Goal: Use online tool/utility: Utilize a website feature to perform a specific function

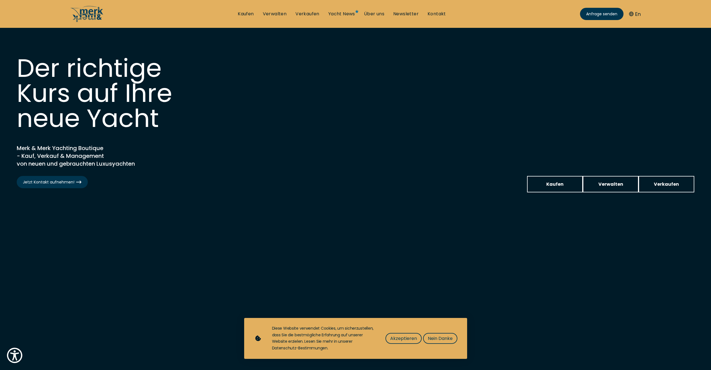
click at [437, 338] on span "Nein Danke" at bounding box center [440, 338] width 25 height 7
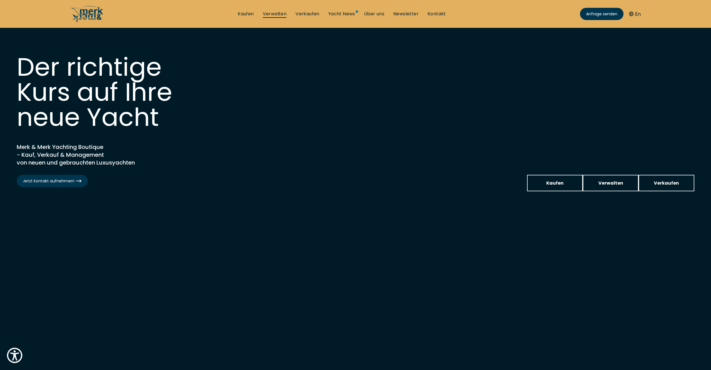
scroll to position [1, 0]
click at [275, 14] on link "Verwalten" at bounding box center [275, 14] width 24 height 6
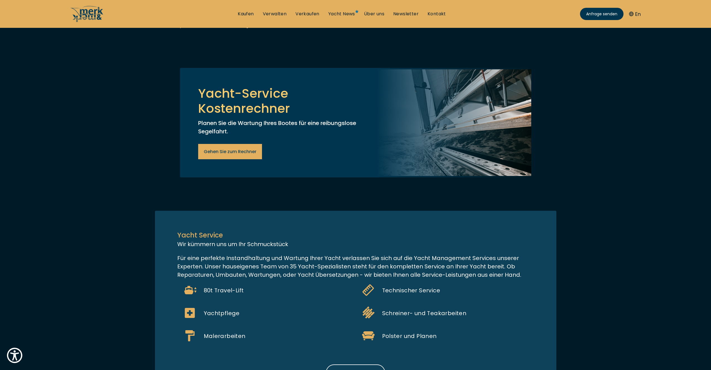
scroll to position [307, 0]
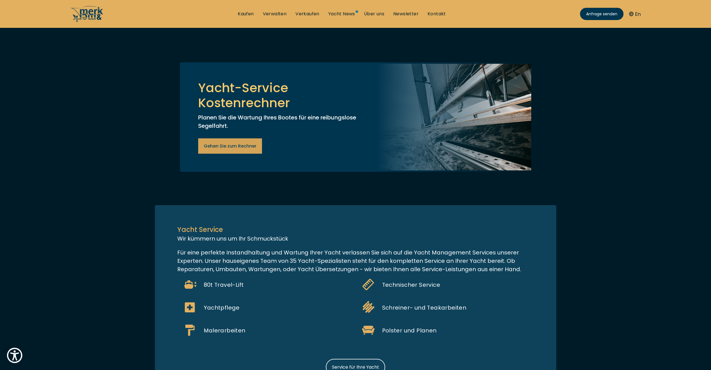
click at [232, 150] on span "Gehen Sie zum Rechner" at bounding box center [230, 146] width 53 height 7
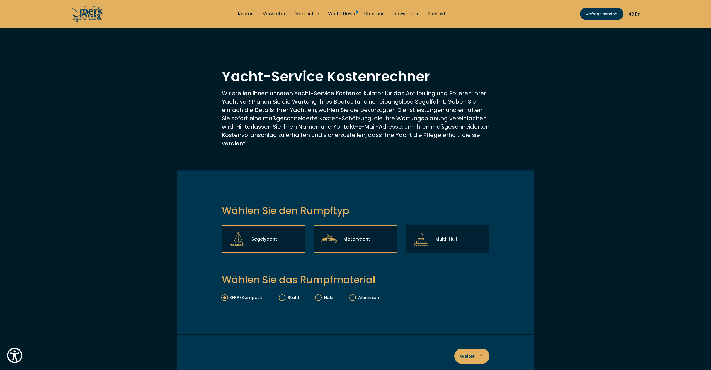
click at [363, 238] on p "Motoryacht" at bounding box center [356, 239] width 27 height 7
click at [0, 0] on input "Motoryacht" at bounding box center [0, 0] width 0 height 0
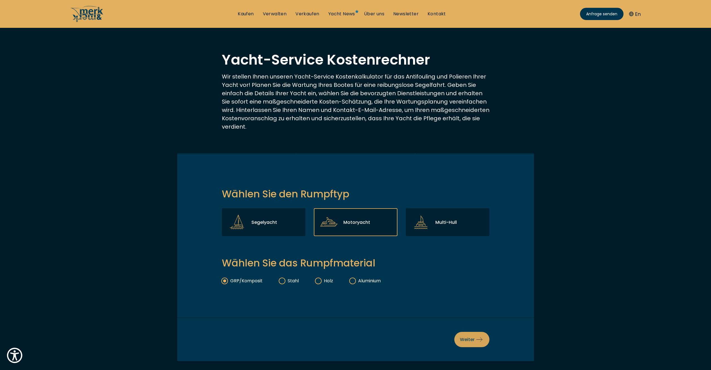
click at [469, 338] on span "Weiter" at bounding box center [472, 339] width 24 height 7
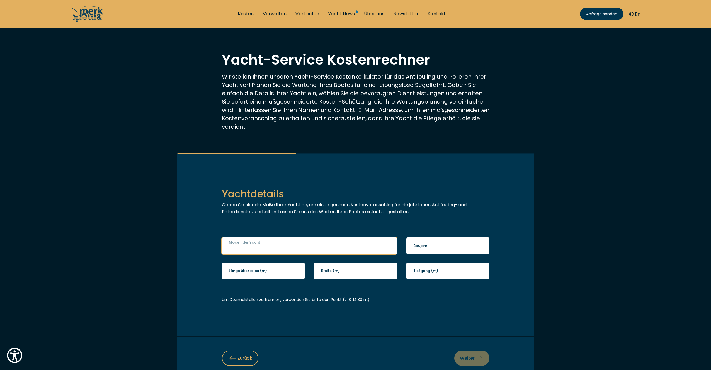
click at [292, 249] on input "Modell der Yacht" at bounding box center [309, 246] width 175 height 17
type input "Sealine F42"
click at [421, 249] on label "Baujahr" at bounding box center [420, 246] width 14 height 6
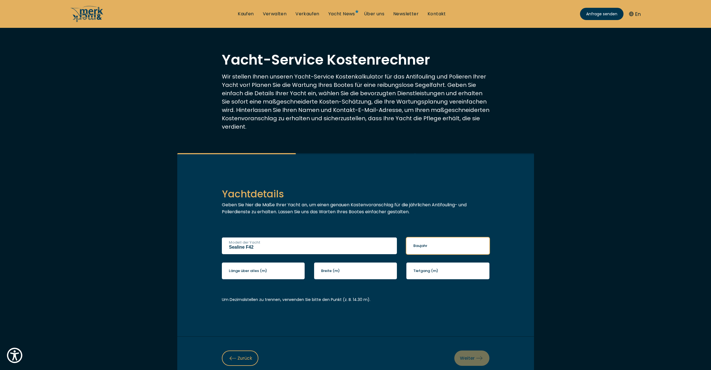
click at [421, 249] on input "Baujahr" at bounding box center [447, 246] width 83 height 17
type input "2011"
click at [270, 270] on input "Länge über alles (m)" at bounding box center [263, 271] width 83 height 17
type input "13.9"
click at [337, 273] on label "Breite (m)" at bounding box center [330, 271] width 19 height 6
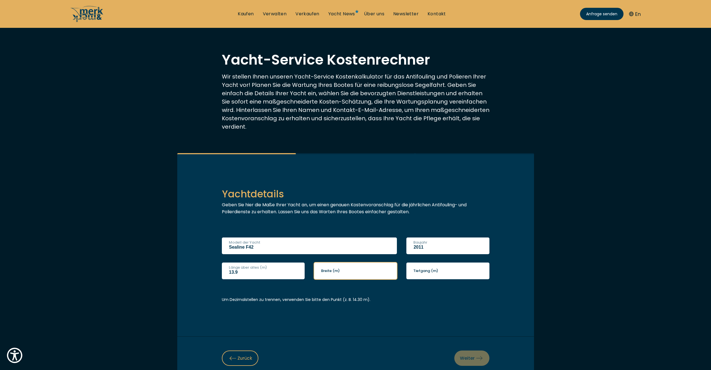
click at [337, 273] on input "Breite (m)" at bounding box center [355, 271] width 83 height 17
type input "4.41"
click at [427, 274] on input "Tiefgang (m)" at bounding box center [447, 271] width 83 height 17
type input "1.2"
click at [233, 274] on input "13.9" at bounding box center [263, 271] width 83 height 17
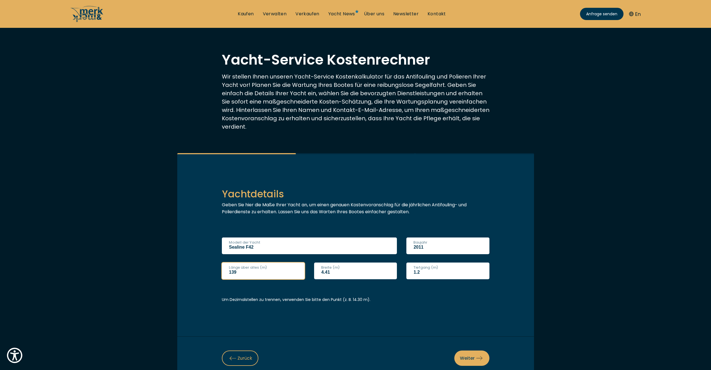
type input "13.9"
click at [323, 275] on input "4.41" at bounding box center [355, 271] width 83 height 17
type input "4.41"
click at [415, 274] on input "1.2" at bounding box center [447, 271] width 83 height 17
type input "1.2"
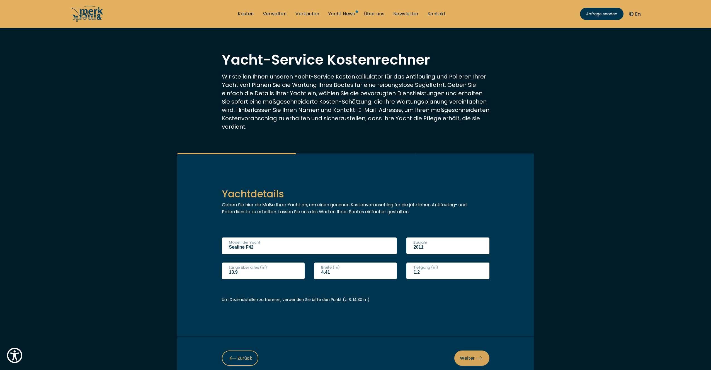
click at [479, 360] on icon at bounding box center [479, 358] width 6 height 6
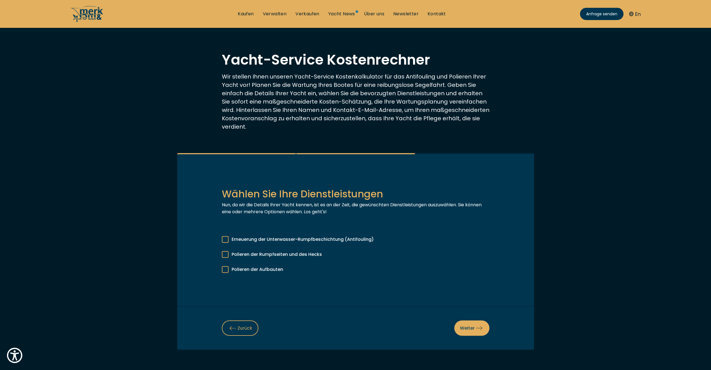
click at [226, 241] on div at bounding box center [225, 239] width 7 height 7
click at [0, 0] on input "Erneuerung der Unterwasser-Rumpfbeschichtung (Antifouling)" at bounding box center [0, 0] width 0 height 0
click at [225, 252] on div at bounding box center [225, 254] width 7 height 7
click at [0, 0] on input "Polieren der Rumpfseiten und des Hecks" at bounding box center [0, 0] width 0 height 0
click at [226, 270] on div at bounding box center [225, 269] width 7 height 7
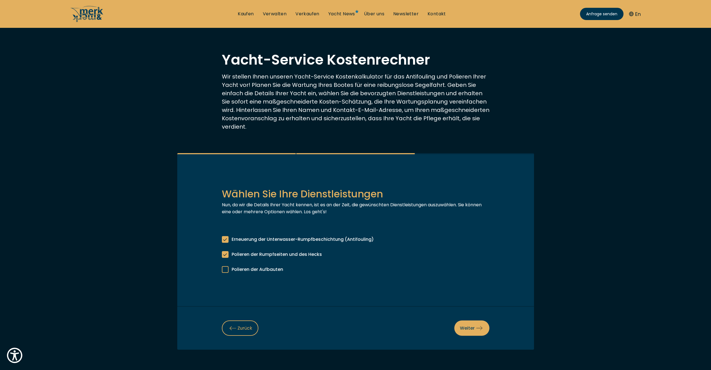
click at [0, 0] on input "Polieren der Aufbauten" at bounding box center [0, 0] width 0 height 0
click at [468, 329] on span "Weiter" at bounding box center [472, 328] width 24 height 7
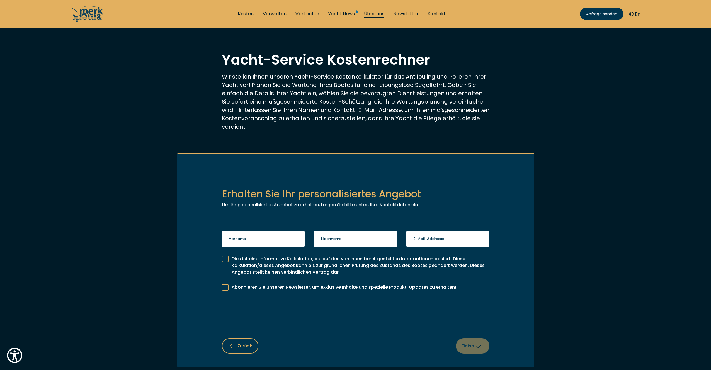
click at [375, 14] on link "Über uns" at bounding box center [374, 14] width 20 height 6
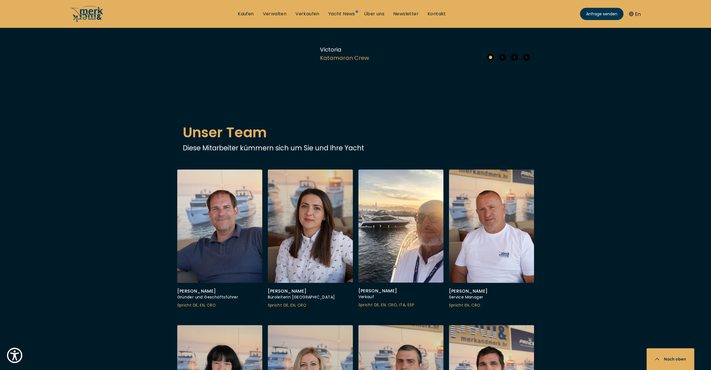
scroll to position [1359, 0]
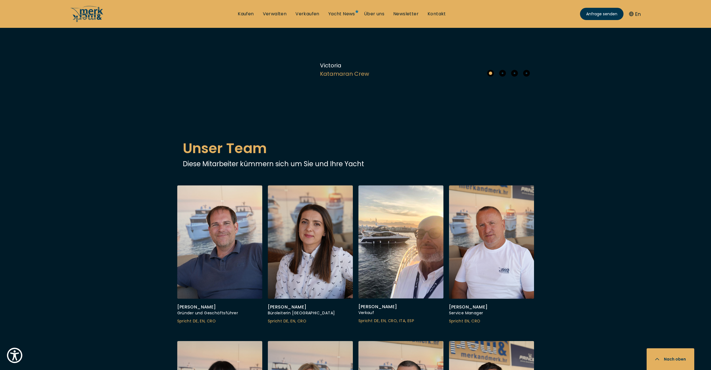
click at [504, 77] on span "Go to slide 2" at bounding box center [502, 73] width 7 height 7
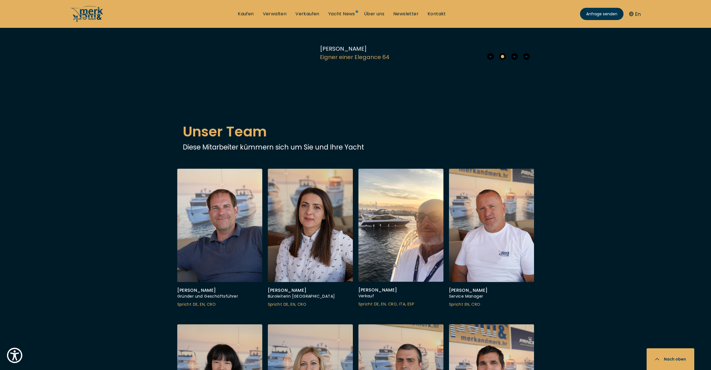
click at [515, 60] on span "Go to slide 3" at bounding box center [514, 56] width 7 height 7
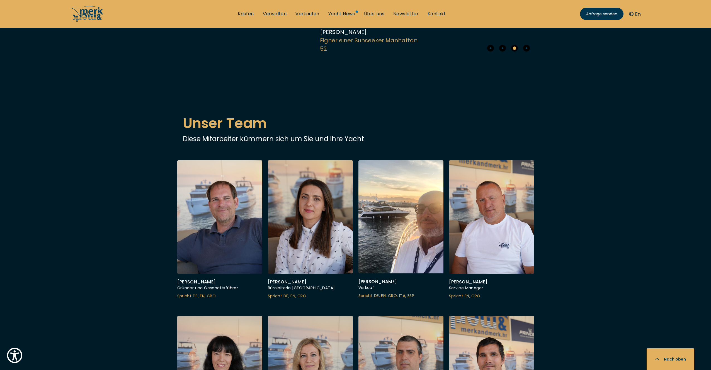
click at [527, 52] on span "Go to slide 4" at bounding box center [526, 48] width 7 height 7
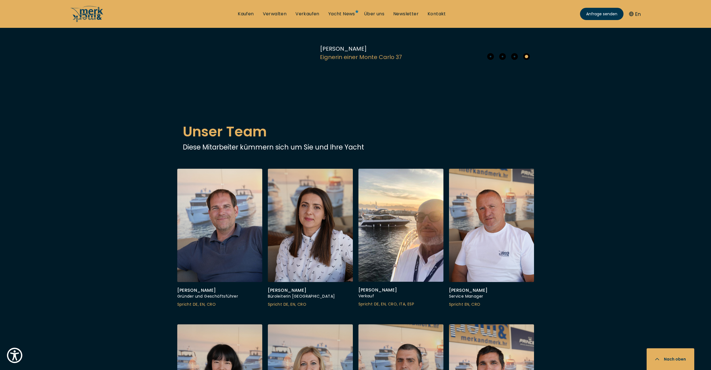
click at [516, 60] on span "Go to slide 3" at bounding box center [514, 56] width 7 height 7
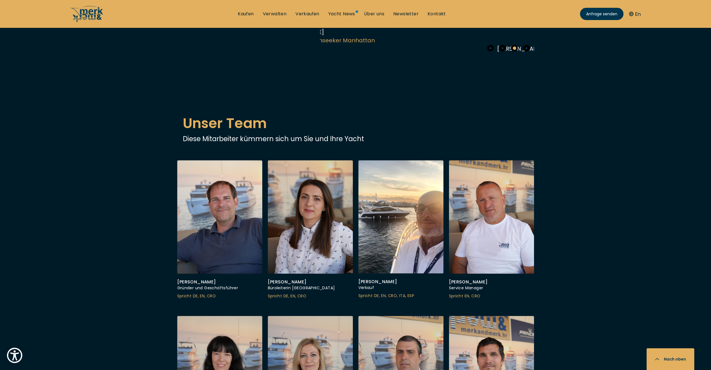
click at [313, 53] on div "Kundenmeinungen und Erfahrungen Eigentlich nur Gutes. “ Außergewöhnliche Dienst…" at bounding box center [355, 8] width 357 height 89
click at [360, 53] on span "Eigner einer Sunseeker Manhattan 52" at bounding box center [403, 44] width 103 height 17
